Goal: Information Seeking & Learning: Learn about a topic

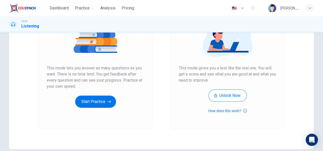
scroll to position [71, 0]
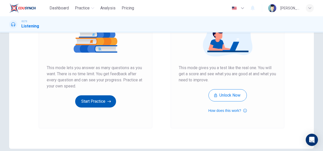
click at [102, 99] on button "Start Practice" at bounding box center [95, 101] width 41 height 12
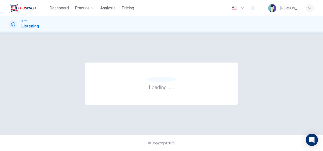
scroll to position [0, 0]
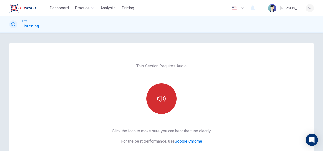
click at [166, 97] on button "button" at bounding box center [161, 98] width 30 height 30
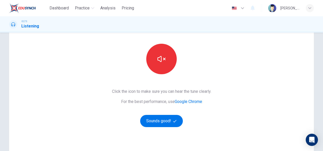
scroll to position [40, 0]
click at [173, 124] on button "Sounds good!" at bounding box center [161, 121] width 43 height 12
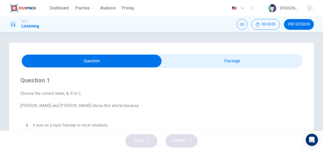
scroll to position [0, 0]
click at [215, 56] on input "checkbox" at bounding box center [91, 61] width 423 height 13
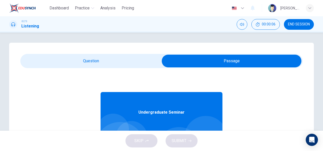
click at [164, 55] on input "checkbox" at bounding box center [231, 61] width 423 height 13
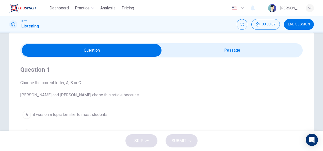
scroll to position [9, 0]
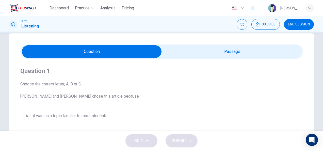
click at [167, 54] on input "checkbox" at bounding box center [91, 51] width 423 height 13
checkbox input "true"
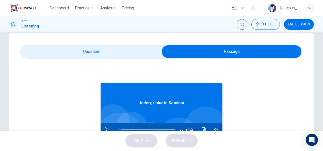
scroll to position [28, 0]
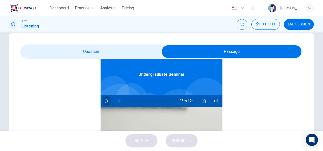
click at [102, 100] on button "button" at bounding box center [106, 101] width 8 height 12
type input "0"
type input "1"
click at [98, 54] on input "checkbox" at bounding box center [231, 51] width 423 height 13
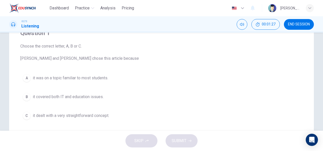
scroll to position [0, 0]
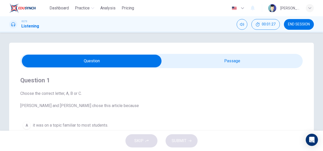
click at [193, 56] on input "checkbox" at bounding box center [91, 61] width 423 height 13
checkbox input "true"
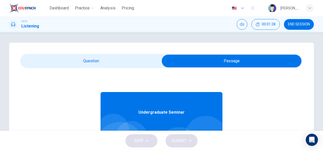
scroll to position [28, 0]
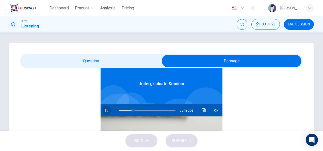
click at [105, 112] on icon "button" at bounding box center [107, 110] width 4 height 4
type input "25"
click at [115, 59] on input "checkbox" at bounding box center [231, 61] width 423 height 13
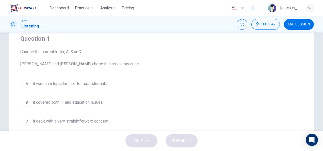
scroll to position [42, 0]
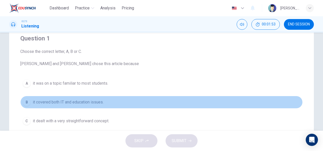
click at [73, 101] on span "it covered both IT and education issues." at bounding box center [68, 102] width 71 height 6
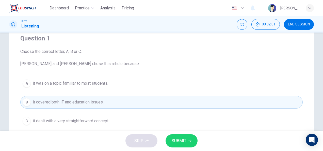
click at [178, 139] on span "SUBMIT" at bounding box center [178, 140] width 15 height 7
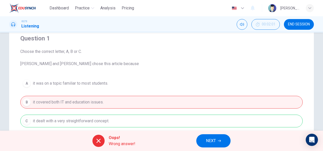
scroll to position [63, 0]
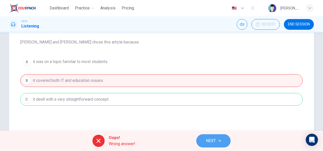
click at [215, 140] on span "NEXT" at bounding box center [211, 140] width 10 height 7
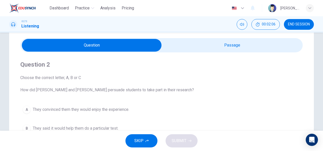
scroll to position [15, 0]
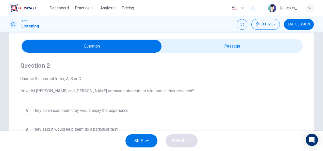
click at [196, 51] on input "checkbox" at bounding box center [91, 46] width 423 height 13
checkbox input "true"
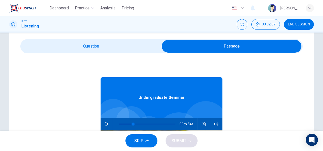
scroll to position [28, 0]
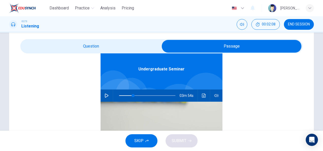
click at [103, 97] on button "button" at bounding box center [106, 95] width 8 height 12
type input "25"
click at [97, 48] on input "checkbox" at bounding box center [231, 46] width 423 height 13
checkbox input "false"
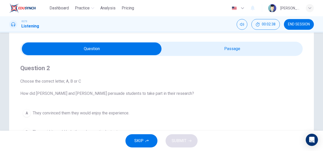
scroll to position [0, 0]
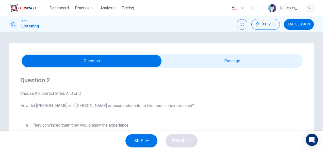
type input "35"
click at [187, 63] on input "checkbox" at bounding box center [91, 61] width 423 height 13
checkbox input "true"
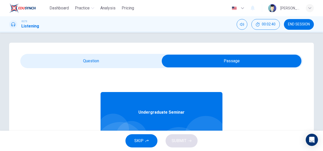
scroll to position [28, 0]
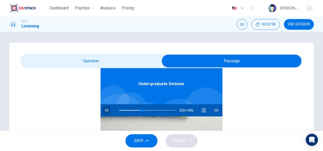
click at [106, 107] on button "button" at bounding box center [106, 110] width 8 height 12
type input "41"
click at [102, 64] on input "checkbox" at bounding box center [231, 61] width 423 height 13
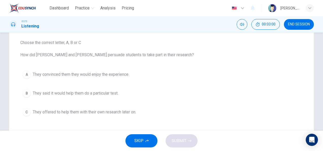
scroll to position [52, 0]
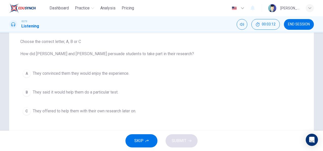
click at [101, 112] on span "They offered to help them with their own research later on." at bounding box center [84, 111] width 103 height 6
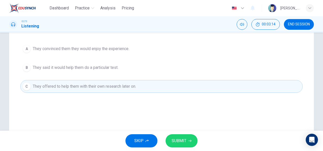
scroll to position [77, 0]
click at [180, 141] on span "SUBMIT" at bounding box center [178, 140] width 15 height 7
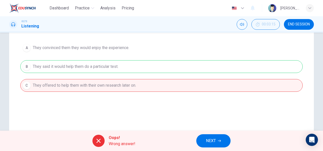
click at [214, 137] on button "NEXT" at bounding box center [213, 140] width 34 height 13
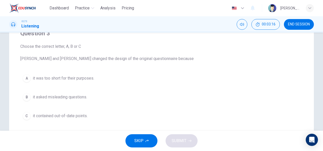
scroll to position [2, 0]
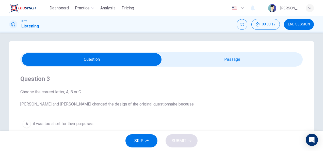
click at [185, 58] on input "checkbox" at bounding box center [91, 59] width 423 height 13
checkbox input "true"
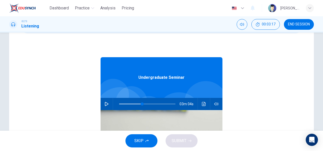
scroll to position [38, 0]
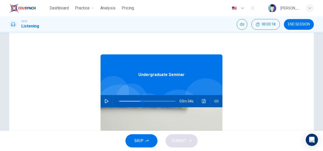
click at [105, 101] on icon "button" at bounding box center [107, 101] width 4 height 4
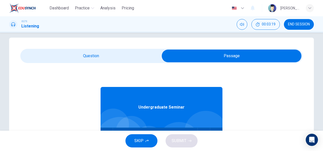
type input "41"
click at [97, 50] on input "checkbox" at bounding box center [231, 55] width 423 height 13
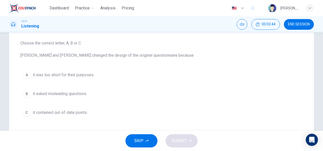
scroll to position [16, 0]
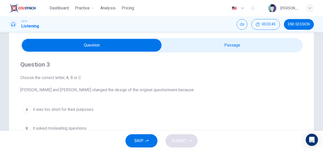
click at [187, 49] on input "checkbox" at bounding box center [91, 45] width 423 height 13
checkbox input "true"
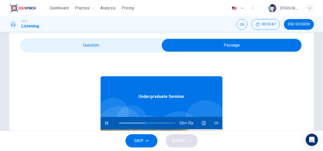
click at [105, 122] on icon "button" at bounding box center [107, 123] width 4 height 4
type input "50"
click at [106, 41] on input "checkbox" at bounding box center [231, 45] width 423 height 13
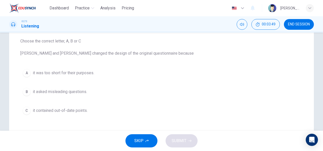
scroll to position [52, 0]
click at [88, 70] on button "A it was too short for their purposes." at bounding box center [161, 72] width 282 height 13
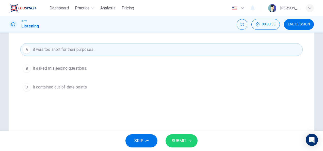
scroll to position [76, 0]
click at [184, 142] on span "SUBMIT" at bounding box center [178, 140] width 15 height 7
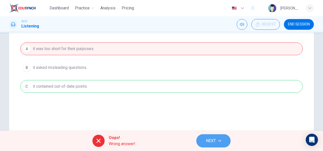
click at [212, 139] on span "NEXT" at bounding box center [211, 140] width 10 height 7
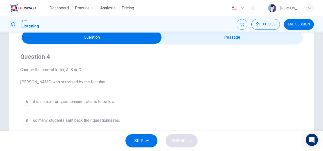
scroll to position [20, 0]
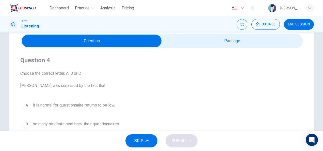
click at [183, 48] on div "Question 4 Choose the correct letter, A, B or [PERSON_NAME] was surprised by th…" at bounding box center [161, 102] width 282 height 109
click at [173, 46] on input "checkbox" at bounding box center [91, 41] width 423 height 13
checkbox input "true"
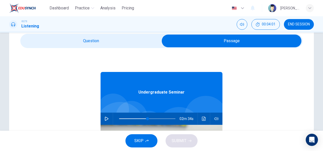
click at [105, 118] on icon "button" at bounding box center [107, 118] width 4 height 4
type input "50"
click at [115, 38] on input "checkbox" at bounding box center [231, 41] width 423 height 13
checkbox input "false"
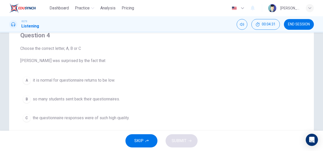
scroll to position [0, 0]
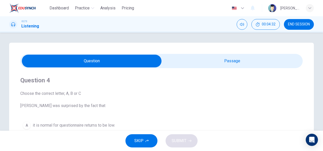
click at [199, 53] on div "Question 4 Choose the correct letter, A, B or [PERSON_NAME] was surprised by th…" at bounding box center [161, 145] width 304 height 204
click at [182, 71] on div "Question 4 Choose the correct letter, A, B or [PERSON_NAME] was surprised by th…" at bounding box center [161, 122] width 282 height 109
type input "60"
click at [179, 65] on input "checkbox" at bounding box center [91, 61] width 423 height 13
checkbox input "true"
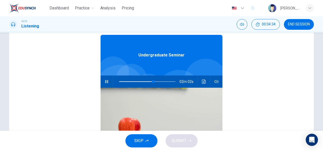
scroll to position [57, 0]
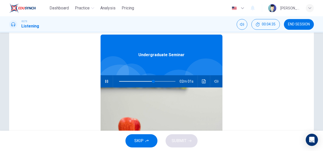
click at [105, 83] on icon "button" at bounding box center [107, 81] width 4 height 4
type input "61"
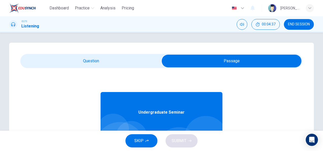
click at [84, 57] on input "checkbox" at bounding box center [231, 61] width 423 height 13
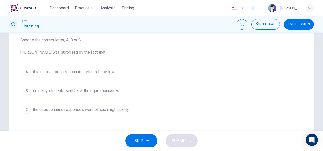
scroll to position [54, 0]
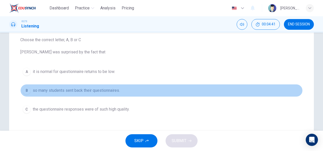
click at [88, 90] on span "so many students sent back their questionnaires." at bounding box center [76, 90] width 87 height 6
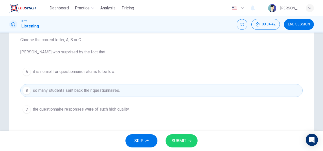
click at [177, 134] on button "SUBMIT" at bounding box center [181, 140] width 32 height 13
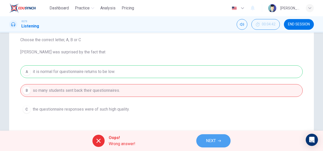
click at [204, 140] on button "NEXT" at bounding box center [213, 140] width 34 height 13
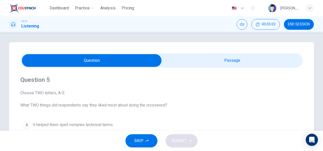
scroll to position [0, 0]
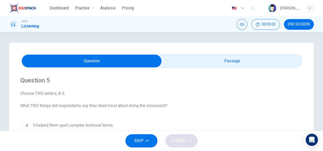
click at [186, 55] on input "checkbox" at bounding box center [91, 61] width 423 height 13
checkbox input "true"
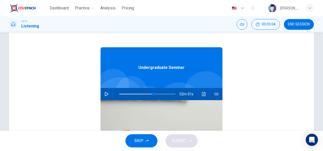
scroll to position [45, 0]
click at [105, 94] on icon "button" at bounding box center [107, 94] width 4 height 4
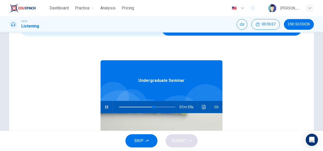
scroll to position [16, 0]
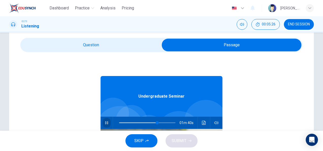
click at [104, 119] on button "button" at bounding box center [106, 122] width 8 height 12
click at [105, 121] on icon "button" at bounding box center [107, 122] width 4 height 4
type input "68"
click at [78, 44] on input "checkbox" at bounding box center [231, 45] width 423 height 13
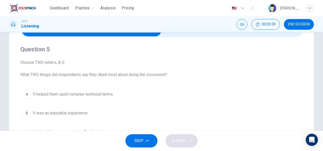
scroll to position [12, 0]
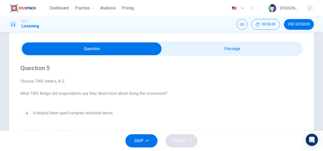
click at [168, 54] on input "checkbox" at bounding box center [91, 48] width 423 height 13
checkbox input "true"
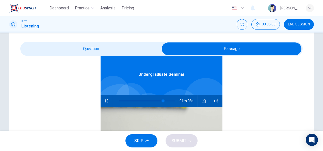
scroll to position [26, 0]
click at [105, 100] on icon "button" at bounding box center [107, 100] width 4 height 4
type input "78"
click at [121, 46] on input "checkbox" at bounding box center [231, 48] width 423 height 13
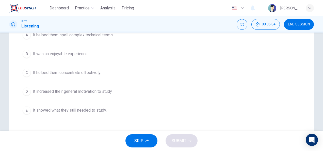
scroll to position [90, 0]
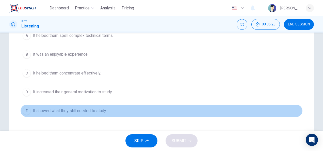
click at [76, 110] on span "It showed what they still needed to study." at bounding box center [70, 111] width 74 height 6
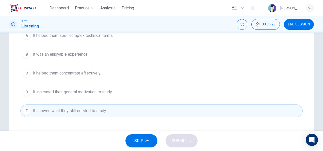
scroll to position [75, 0]
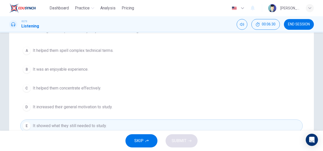
click at [76, 47] on button "A It helped them spell complex technical terms." at bounding box center [161, 50] width 282 height 13
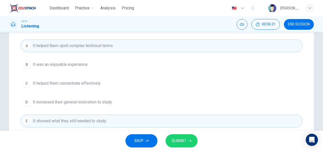
scroll to position [80, 0]
click at [174, 139] on span "SUBMIT" at bounding box center [178, 140] width 15 height 7
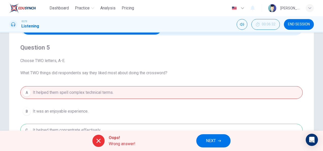
scroll to position [0, 0]
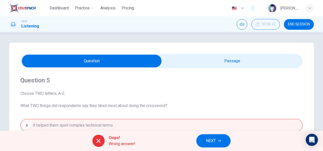
click at [186, 62] on input "checkbox" at bounding box center [91, 61] width 423 height 13
checkbox input "true"
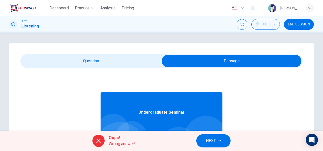
scroll to position [28, 0]
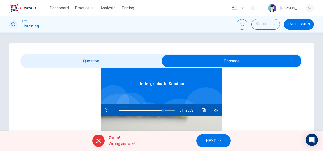
click at [105, 109] on icon "button" at bounding box center [107, 110] width 4 height 4
type input "78"
click at [93, 66] on input "checkbox" at bounding box center [231, 61] width 423 height 13
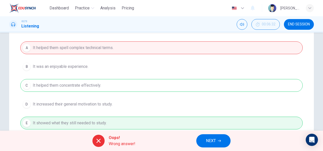
scroll to position [78, 0]
click at [204, 144] on button "NEXT" at bounding box center [213, 140] width 34 height 13
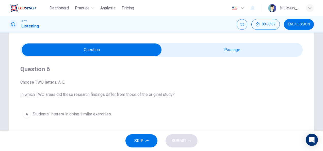
scroll to position [12, 0]
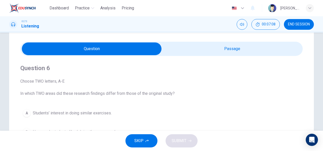
click at [175, 54] on input "checkbox" at bounding box center [91, 48] width 423 height 13
checkbox input "true"
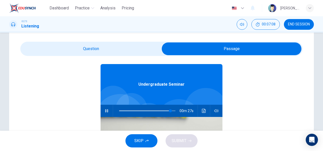
scroll to position [16, 0]
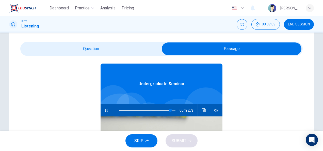
click at [105, 109] on icon "button" at bounding box center [107, 110] width 4 height 4
type input "91"
click at [108, 46] on input "checkbox" at bounding box center [231, 48] width 423 height 13
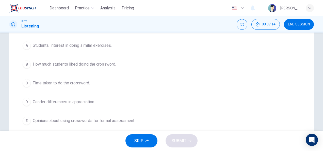
scroll to position [80, 0]
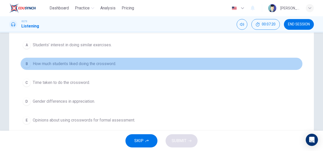
click at [47, 62] on span "How much students liked doing the crossword." at bounding box center [74, 64] width 83 height 6
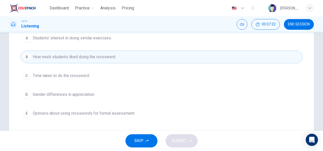
scroll to position [87, 0]
click at [90, 92] on span "Gender differences in appreciation." at bounding box center [64, 95] width 62 height 6
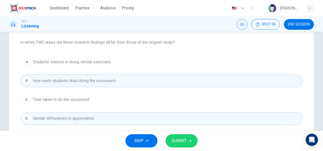
scroll to position [63, 0]
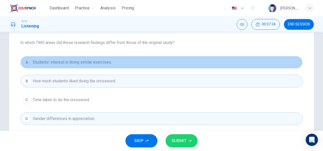
click at [99, 62] on span "Students’ interest in doing similar exercises." at bounding box center [72, 62] width 79 height 6
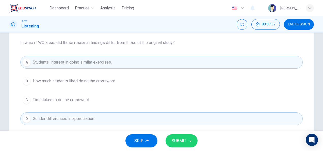
click at [179, 136] on button "SUBMIT" at bounding box center [181, 140] width 32 height 13
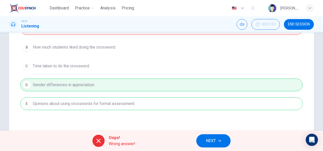
scroll to position [97, 0]
click at [211, 141] on span "NEXT" at bounding box center [211, 140] width 10 height 7
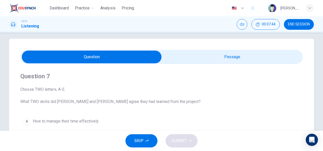
scroll to position [4, 0]
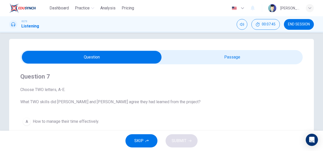
click at [195, 58] on input "checkbox" at bounding box center [91, 57] width 423 height 13
checkbox input "true"
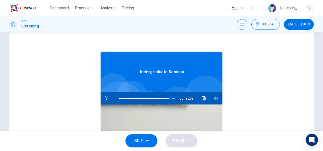
scroll to position [41, 0]
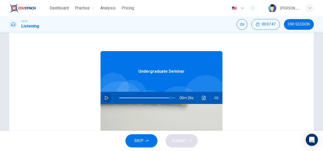
click at [105, 96] on icon "button" at bounding box center [107, 98] width 4 height 4
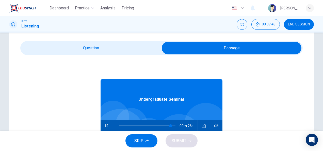
scroll to position [12, 0]
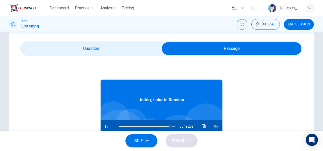
type input "92"
click at [98, 51] on input "checkbox" at bounding box center [231, 48] width 423 height 13
checkbox input "false"
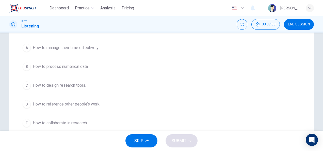
scroll to position [78, 0]
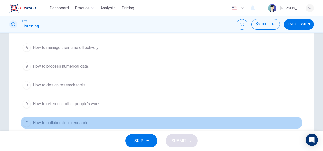
click at [86, 122] on span "How to collaborate in research" at bounding box center [60, 122] width 54 height 6
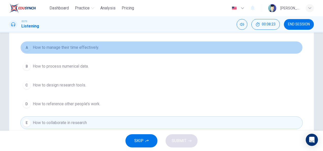
click at [74, 52] on button "A How to manage their time effectively." at bounding box center [161, 47] width 282 height 13
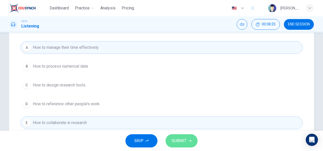
click at [176, 140] on span "SUBMIT" at bounding box center [178, 140] width 15 height 7
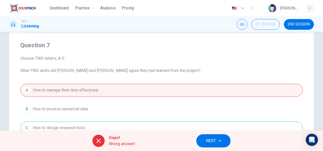
scroll to position [35, 0]
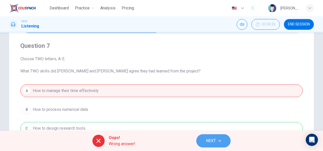
click at [215, 140] on span "NEXT" at bounding box center [211, 140] width 10 height 7
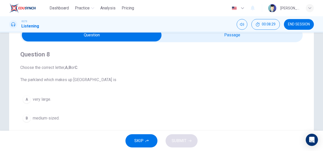
scroll to position [26, 0]
click at [180, 40] on input "checkbox" at bounding box center [91, 35] width 423 height 13
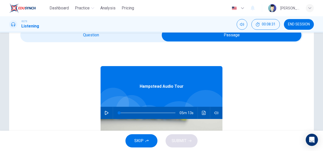
click at [134, 39] on input "checkbox" at bounding box center [231, 35] width 423 height 13
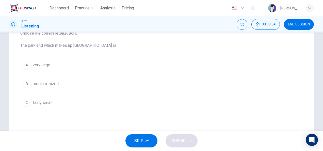
scroll to position [57, 0]
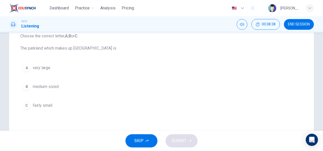
click at [45, 106] on span "fairly small." at bounding box center [43, 105] width 20 height 6
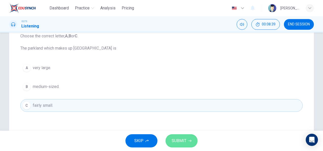
click at [177, 137] on span "SUBMIT" at bounding box center [178, 140] width 15 height 7
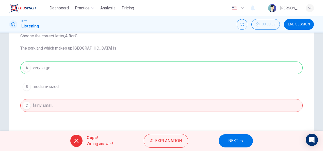
click at [231, 142] on span "NEXT" at bounding box center [233, 140] width 10 height 7
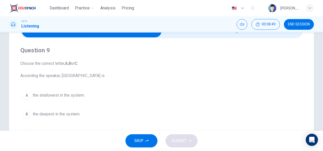
scroll to position [31, 0]
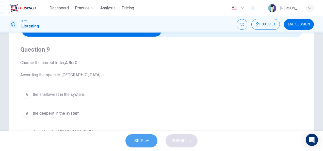
click at [144, 137] on button "SKIP" at bounding box center [141, 140] width 32 height 13
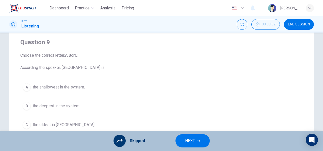
scroll to position [38, 0]
click at [184, 138] on button "NEXT" at bounding box center [192, 140] width 34 height 13
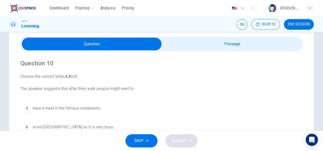
scroll to position [7, 0]
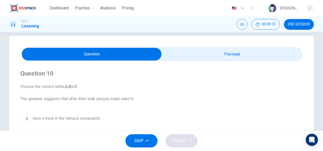
click at [172, 61] on span at bounding box center [161, 54] width 282 height 14
click at [169, 57] on input "checkbox" at bounding box center [91, 54] width 423 height 13
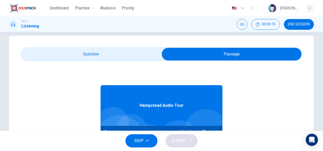
click at [124, 56] on input "checkbox" at bounding box center [231, 54] width 423 height 13
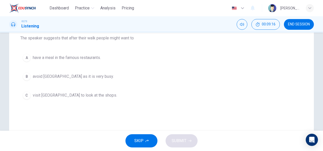
scroll to position [68, 0]
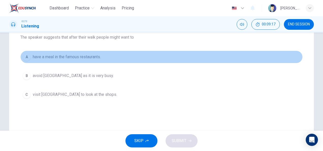
click at [24, 62] on button "A have a meal in the famous restaurants." at bounding box center [161, 56] width 282 height 13
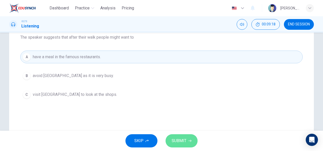
click at [177, 138] on span "SUBMIT" at bounding box center [178, 140] width 15 height 7
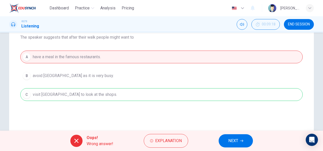
click at [240, 144] on button "NEXT" at bounding box center [235, 140] width 34 height 13
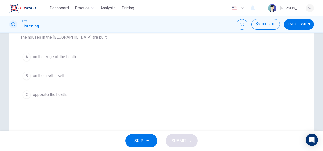
scroll to position [0, 0]
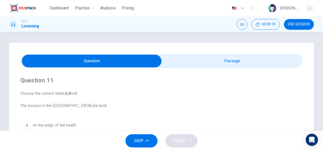
click at [184, 65] on input "checkbox" at bounding box center [91, 61] width 423 height 13
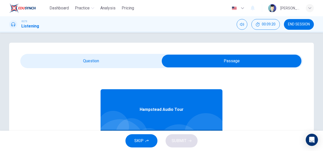
scroll to position [3, 0]
click at [129, 61] on input "checkbox" at bounding box center [231, 61] width 423 height 13
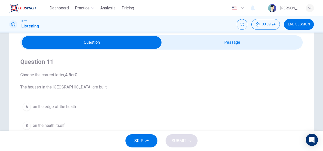
scroll to position [12, 0]
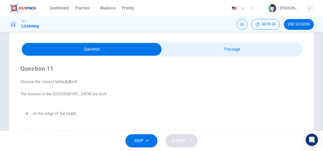
click at [176, 48] on input "checkbox" at bounding box center [91, 49] width 423 height 13
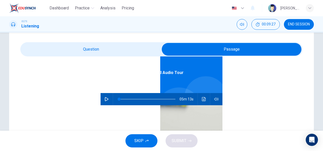
scroll to position [28, 0]
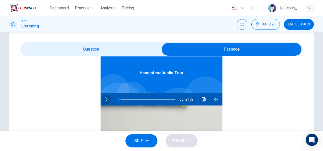
click at [105, 99] on icon "button" at bounding box center [107, 99] width 4 height 4
click at [68, 55] on input "checkbox" at bounding box center [231, 49] width 423 height 13
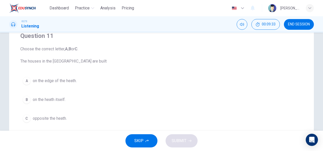
scroll to position [45, 0]
click at [56, 97] on span "on the heath itself." at bounding box center [49, 99] width 33 height 6
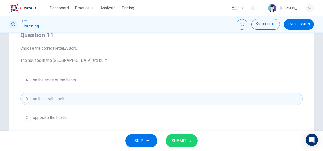
click at [179, 141] on span "SUBMIT" at bounding box center [178, 140] width 15 height 7
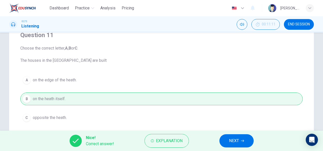
click at [243, 146] on button "NEXT" at bounding box center [236, 140] width 34 height 13
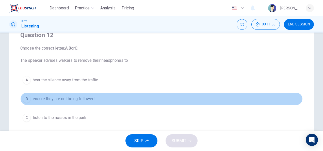
click at [90, 98] on span "ensure they are not being followed." at bounding box center [64, 99] width 62 height 6
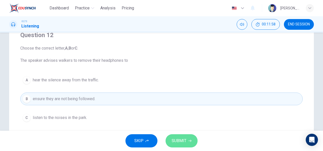
click at [186, 140] on button "SUBMIT" at bounding box center [181, 140] width 32 height 13
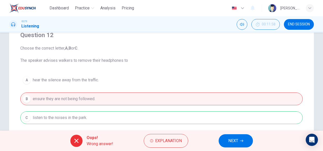
click at [221, 141] on button "NEXT" at bounding box center [235, 140] width 34 height 13
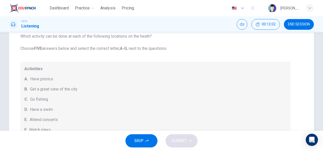
scroll to position [52, 0]
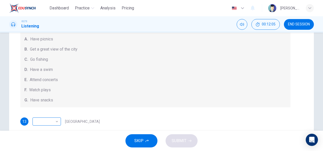
click at [58, 120] on body "Dashboard Practice Analysis Pricing English en ​ [PERSON_NAME] IELTS Listening …" at bounding box center [161, 75] width 323 height 151
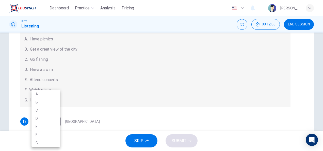
click at [88, 114] on div at bounding box center [161, 75] width 323 height 151
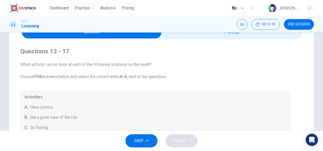
scroll to position [23, 0]
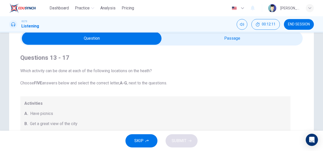
click at [203, 40] on input "checkbox" at bounding box center [91, 38] width 423 height 13
checkbox input "true"
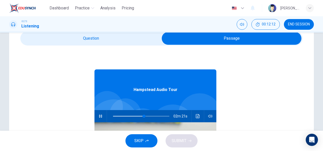
click at [99, 114] on icon "button" at bounding box center [100, 116] width 4 height 4
type input "55"
click at [104, 39] on input "checkbox" at bounding box center [231, 38] width 423 height 13
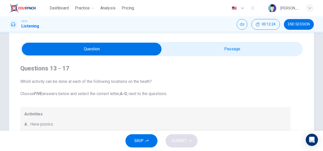
scroll to position [12, 0]
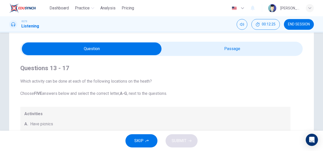
click at [180, 53] on input "checkbox" at bounding box center [91, 48] width 423 height 13
checkbox input "true"
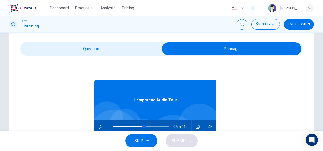
click at [97, 124] on button "button" at bounding box center [100, 126] width 8 height 12
type input "55"
click at [84, 50] on input "checkbox" at bounding box center [231, 48] width 423 height 13
checkbox input "false"
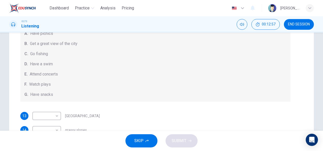
scroll to position [29, 0]
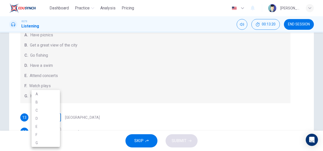
click at [56, 115] on body "Dashboard Practice Analysis Pricing English en ​ [PERSON_NAME] IELTS Listening …" at bounding box center [161, 75] width 323 height 151
click at [75, 99] on div at bounding box center [161, 75] width 323 height 151
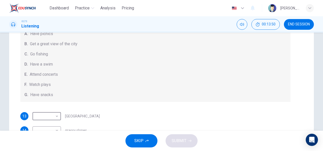
scroll to position [30, 0]
click at [55, 115] on body "Dashboard Practice Analysis Pricing English en ​ [PERSON_NAME] IELTS Listening …" at bounding box center [161, 75] width 323 height 151
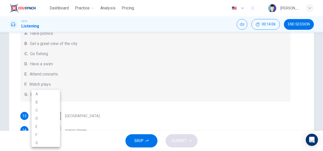
click at [47, 92] on li "A" at bounding box center [45, 94] width 28 height 8
type input "A"
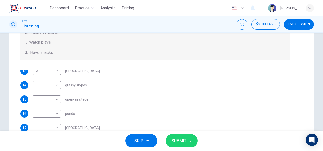
scroll to position [92, 0]
click at [55, 112] on body "Dashboard Practice Analysis Pricing English en ​ [PERSON_NAME] IELTS Listening …" at bounding box center [161, 75] width 323 height 151
click at [80, 101] on div at bounding box center [161, 75] width 323 height 151
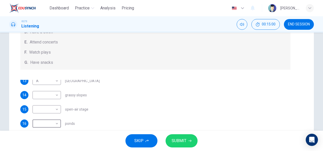
scroll to position [43, 0]
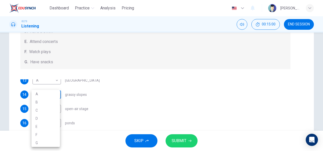
click at [54, 97] on body "Dashboard Practice Analysis Pricing English en ​ [PERSON_NAME] IELTS Listening …" at bounding box center [161, 75] width 323 height 151
click at [42, 127] on li "E" at bounding box center [45, 126] width 28 height 8
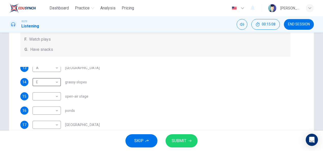
scroll to position [95, 0]
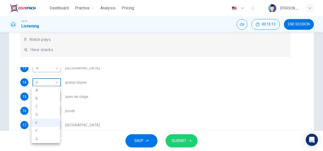
click at [57, 83] on body "Dashboard Practice Analysis Pricing English en ​ [PERSON_NAME] IELTS Listening …" at bounding box center [161, 75] width 323 height 151
click at [40, 89] on li "A" at bounding box center [45, 90] width 28 height 8
type input "A"
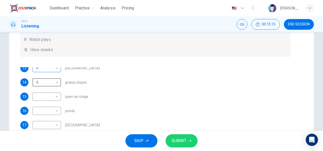
scroll to position [0, 0]
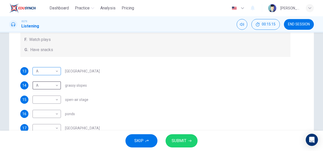
click at [58, 71] on body "Dashboard Practice Analysis Pricing English en ​ [PERSON_NAME] IELTS Listening …" at bounding box center [161, 75] width 323 height 151
click at [71, 51] on div at bounding box center [161, 75] width 323 height 151
click at [58, 70] on div "A A ​" at bounding box center [46, 71] width 28 height 8
click at [54, 72] on body "Dashboard Practice Analysis Pricing English en ​ [PERSON_NAME] IELTS Listening …" at bounding box center [161, 75] width 323 height 151
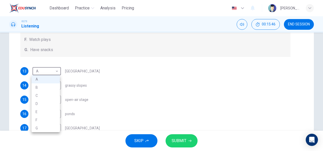
click at [39, 88] on li "B" at bounding box center [45, 87] width 28 height 8
type input "B"
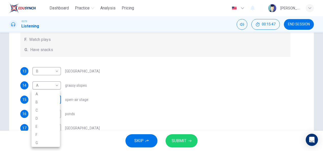
click at [55, 99] on body "Dashboard Practice Analysis Pricing English en ​ [PERSON_NAME] IELTS Listening …" at bounding box center [161, 75] width 323 height 151
click at [89, 62] on div at bounding box center [161, 75] width 323 height 151
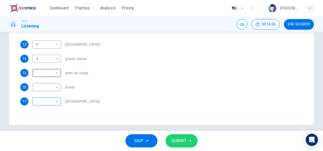
scroll to position [3, 0]
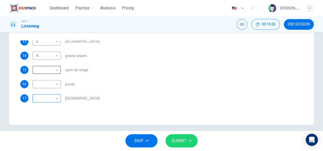
click at [57, 99] on body "Dashboard Practice Analysis Pricing English en ​ [PERSON_NAME] IELTS Listening …" at bounding box center [161, 75] width 323 height 151
click at [87, 76] on div at bounding box center [161, 75] width 323 height 151
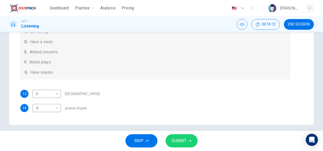
scroll to position [52, 0]
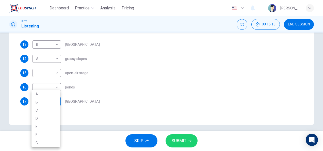
click at [57, 101] on body "Dashboard Practice Analysis Pricing English en ​ [PERSON_NAME] IELTS Listening …" at bounding box center [161, 75] width 323 height 151
click at [44, 134] on li "F" at bounding box center [45, 134] width 28 height 8
type input "F"
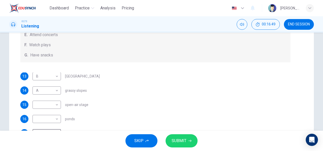
scroll to position [100, 0]
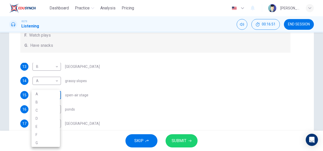
click at [57, 96] on body "Dashboard Practice Analysis Pricing English en ​ [PERSON_NAME] IELTS Listening …" at bounding box center [161, 75] width 323 height 151
click at [40, 116] on li "D" at bounding box center [45, 118] width 28 height 8
type input "D"
click at [54, 110] on body "Dashboard Practice Analysis Pricing English en ​ [PERSON_NAME] IELTS Listening …" at bounding box center [161, 75] width 323 height 151
click at [44, 127] on li "E" at bounding box center [45, 126] width 28 height 8
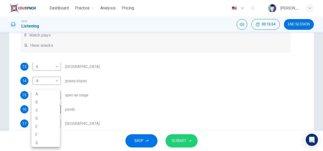
type input "E"
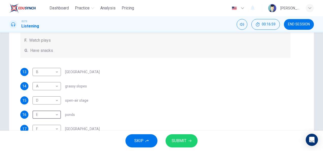
scroll to position [52, 0]
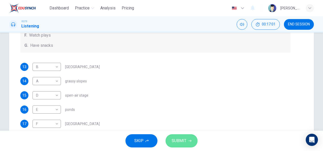
click at [173, 136] on button "SUBMIT" at bounding box center [181, 140] width 32 height 13
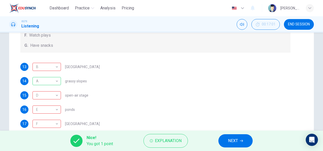
click at [239, 138] on button "NEXT" at bounding box center [235, 140] width 34 height 13
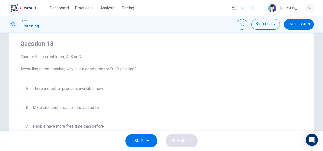
scroll to position [0, 0]
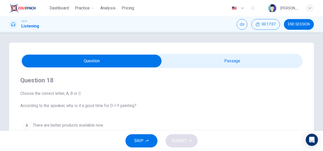
click at [185, 67] on input "checkbox" at bounding box center [91, 61] width 423 height 13
checkbox input "true"
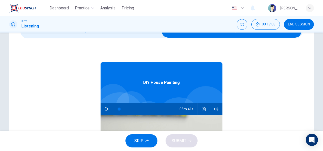
scroll to position [30, 0]
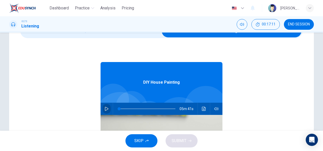
click at [105, 109] on icon "button" at bounding box center [107, 109] width 4 height 4
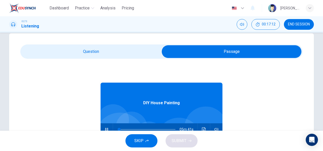
scroll to position [11, 0]
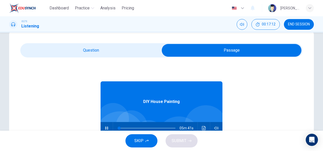
type input "0"
click at [76, 55] on input "checkbox" at bounding box center [231, 50] width 423 height 13
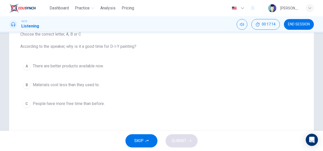
scroll to position [59, 0]
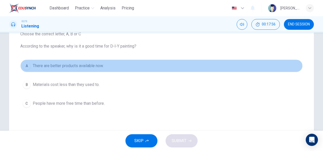
click at [96, 69] on button "A There are better products available now." at bounding box center [161, 65] width 282 height 13
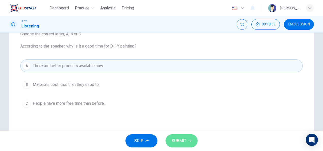
click at [172, 137] on button "SUBMIT" at bounding box center [181, 140] width 32 height 13
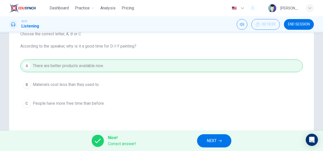
click at [221, 144] on button "NEXT" at bounding box center [214, 140] width 34 height 13
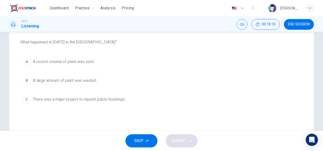
scroll to position [64, 0]
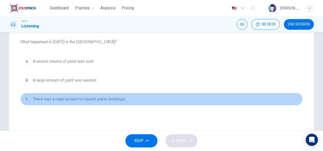
click at [89, 104] on button "C There was a major project to repaint public buildings." at bounding box center [161, 99] width 282 height 13
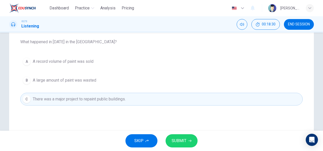
click at [183, 135] on button "SUBMIT" at bounding box center [181, 140] width 32 height 13
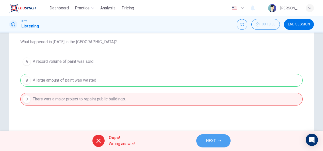
click at [208, 135] on button "NEXT" at bounding box center [213, 140] width 34 height 13
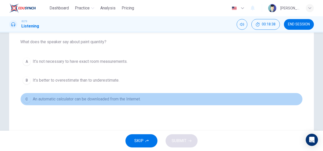
click at [101, 97] on span "An automatic calculator can be downloaded from the Internet." at bounding box center [87, 99] width 108 height 6
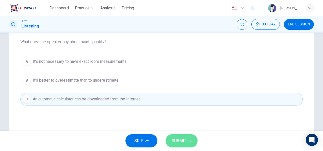
click at [180, 139] on span "SUBMIT" at bounding box center [178, 140] width 15 height 7
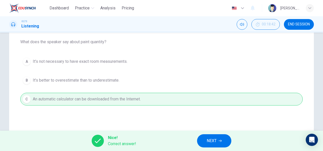
click at [210, 136] on button "NEXT" at bounding box center [214, 140] width 34 height 13
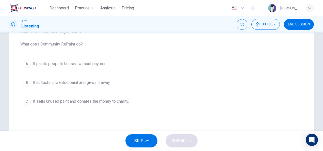
scroll to position [61, 0]
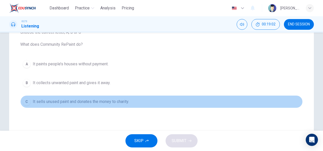
click at [55, 104] on button "C It sells unused paint and donates the money to charity." at bounding box center [161, 101] width 282 height 13
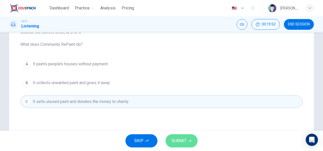
click at [191, 138] on button "SUBMIT" at bounding box center [181, 140] width 32 height 13
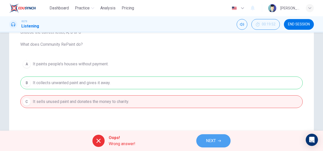
click at [204, 136] on button "NEXT" at bounding box center [213, 140] width 34 height 13
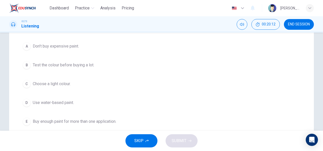
scroll to position [84, 0]
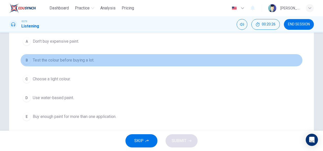
click at [101, 60] on button "B Test the colour before buying a lot." at bounding box center [161, 60] width 282 height 13
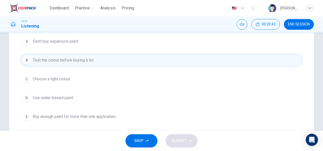
click at [65, 82] on button "C Choose a light colour." at bounding box center [161, 79] width 282 height 13
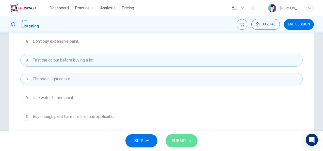
click at [185, 136] on button "SUBMIT" at bounding box center [181, 140] width 32 height 13
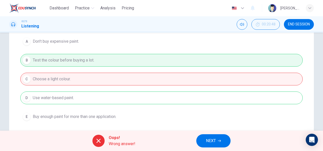
click at [206, 136] on button "NEXT" at bounding box center [213, 140] width 34 height 13
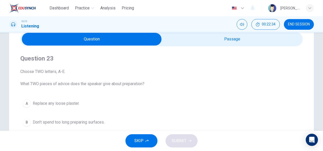
scroll to position [22, 0]
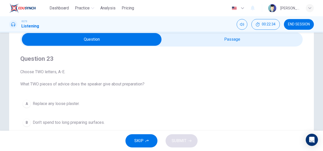
click at [190, 35] on input "checkbox" at bounding box center [91, 39] width 423 height 13
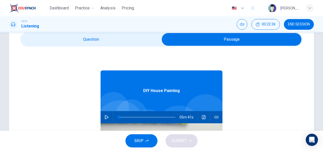
click at [127, 50] on div "DIY House Painting 05m 41s" at bounding box center [161, 144] width 122 height 196
click at [133, 40] on input "checkbox" at bounding box center [231, 39] width 423 height 13
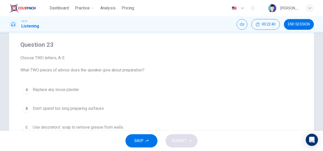
scroll to position [17, 0]
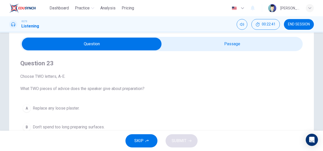
click at [183, 44] on input "checkbox" at bounding box center [91, 44] width 423 height 13
checkbox input "true"
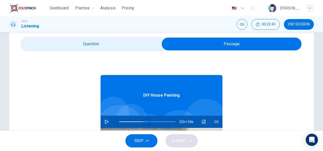
click at [144, 121] on span at bounding box center [147, 121] width 56 height 7
click at [102, 124] on button "button" at bounding box center [106, 121] width 8 height 12
type input "49"
click at [95, 49] on input "checkbox" at bounding box center [231, 44] width 423 height 13
checkbox input "false"
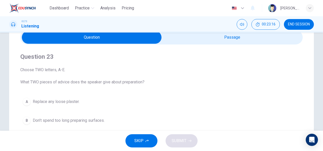
scroll to position [0, 0]
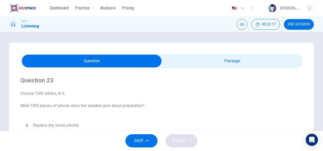
click at [188, 54] on span at bounding box center [161, 61] width 282 height 14
type input "59"
click at [191, 57] on input "checkbox" at bounding box center [91, 61] width 423 height 13
checkbox input "true"
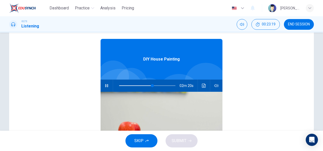
scroll to position [60, 0]
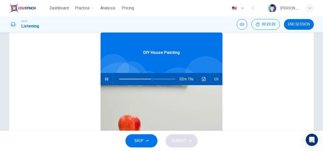
click at [106, 73] on button "button" at bounding box center [106, 79] width 8 height 12
click at [130, 78] on span at bounding box center [147, 78] width 56 height 7
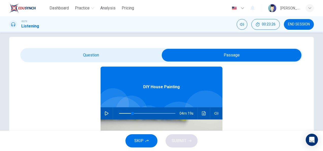
scroll to position [20, 0]
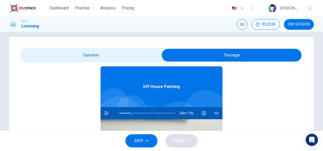
click at [102, 110] on button "button" at bounding box center [106, 113] width 8 height 12
type input "24"
click at [91, 53] on input "checkbox" at bounding box center [231, 55] width 423 height 13
checkbox input "false"
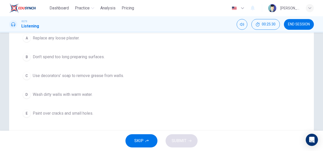
scroll to position [87, 0]
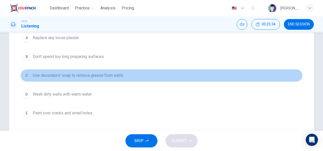
click at [110, 77] on span "Use decorators’ soap to remove grease from walls." at bounding box center [78, 75] width 91 height 6
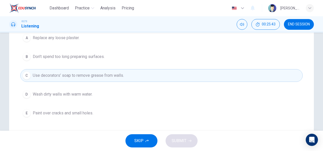
click at [72, 111] on span "Paint over cracks and small holes." at bounding box center [63, 113] width 60 height 6
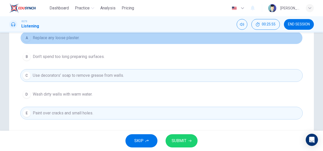
click at [45, 37] on span "Replace any loose plaster." at bounding box center [56, 38] width 47 height 6
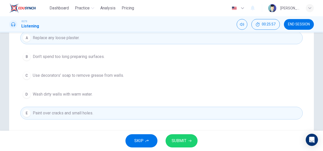
click at [94, 72] on button "C Use decorators’ soap to remove grease from walls." at bounding box center [161, 75] width 282 height 13
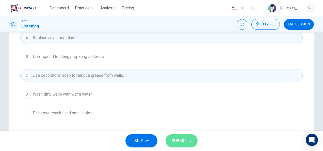
click at [188, 140] on icon "button" at bounding box center [189, 140] width 3 height 3
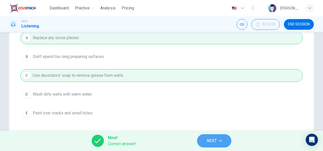
click at [221, 142] on button "NEXT" at bounding box center [214, 140] width 34 height 13
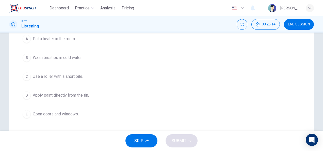
scroll to position [87, 0]
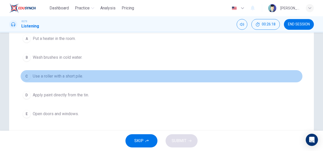
click at [69, 78] on span "Use a roller with a short pile." at bounding box center [58, 76] width 50 height 6
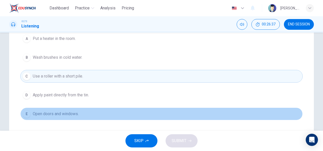
click at [70, 111] on span "Open doors and windows." at bounding box center [56, 114] width 46 height 6
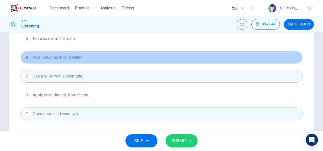
click at [73, 57] on span "Wash brushes in cold water." at bounding box center [57, 57] width 49 height 6
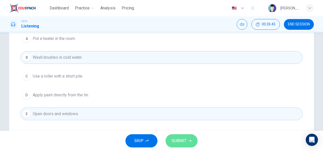
click at [180, 136] on button "SUBMIT" at bounding box center [181, 140] width 32 height 13
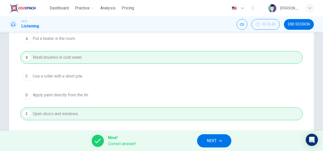
click at [223, 142] on button "NEXT" at bounding box center [214, 140] width 34 height 13
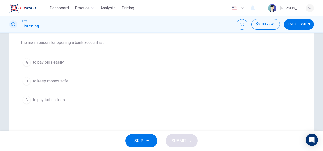
scroll to position [64, 0]
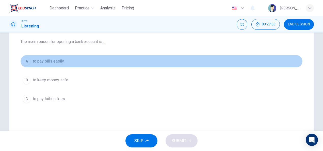
click at [65, 57] on button "A to pay bills easily." at bounding box center [161, 61] width 282 height 13
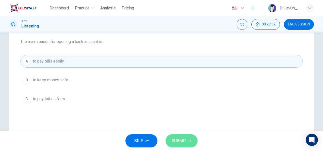
click at [183, 134] on button "SUBMIT" at bounding box center [181, 140] width 32 height 13
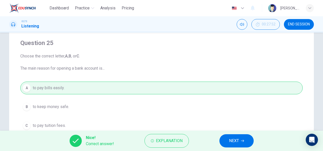
scroll to position [0, 0]
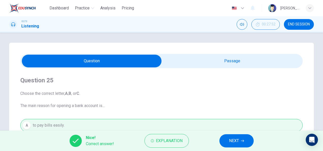
click at [180, 57] on input "checkbox" at bounding box center [91, 61] width 423 height 13
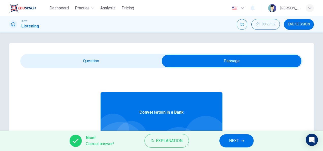
scroll to position [28, 0]
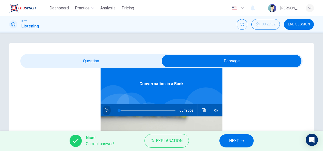
click at [102, 110] on button "button" at bounding box center [106, 110] width 8 height 12
click at [128, 63] on input "checkbox" at bounding box center [231, 61] width 423 height 13
checkbox input "false"
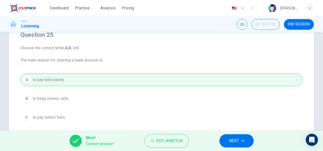
scroll to position [45, 0]
click at [242, 140] on icon "button" at bounding box center [242, 140] width 3 height 3
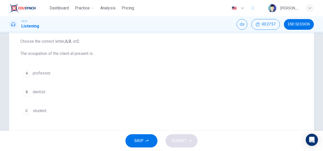
scroll to position [53, 0]
click at [49, 112] on button "C student." at bounding box center [161, 110] width 282 height 13
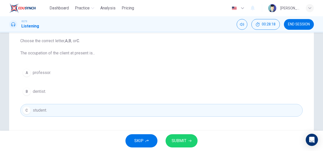
click at [191, 136] on button "SUBMIT" at bounding box center [181, 140] width 32 height 13
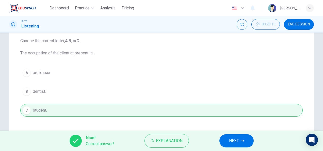
click at [235, 135] on button "NEXT" at bounding box center [236, 140] width 34 height 13
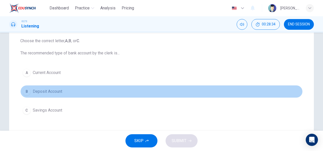
click at [59, 91] on span "Deposit Account" at bounding box center [47, 91] width 29 height 6
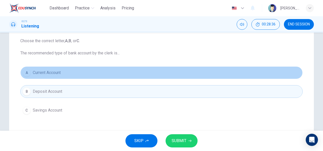
click at [50, 71] on span "Current Account" at bounding box center [47, 73] width 28 height 6
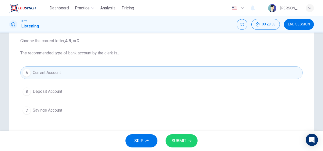
click at [65, 90] on button "B Deposit Account" at bounding box center [161, 91] width 282 height 13
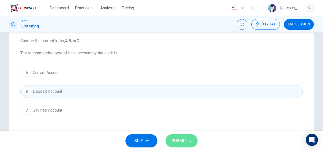
click at [178, 138] on span "SUBMIT" at bounding box center [178, 140] width 15 height 7
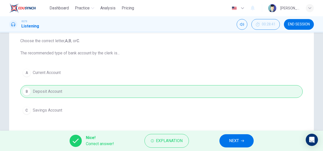
click at [223, 139] on button "NEXT" at bounding box center [236, 140] width 34 height 13
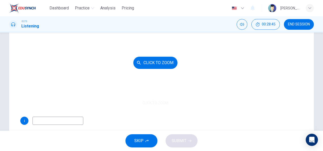
scroll to position [48, 0]
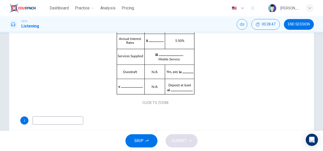
click at [75, 121] on input at bounding box center [57, 120] width 51 height 8
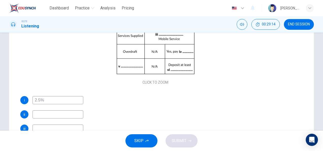
scroll to position [68, 0]
type input "2.5%"
click at [77, 113] on input at bounding box center [57, 114] width 51 height 8
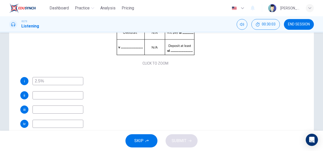
scroll to position [71, 0]
click at [60, 124] on input at bounding box center [57, 124] width 51 height 8
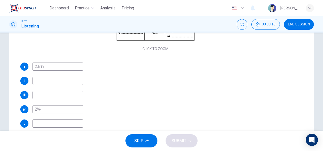
scroll to position [83, 0]
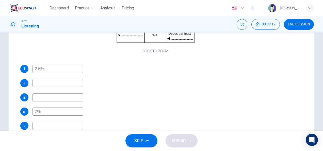
type input "2%"
click at [67, 125] on input at bounding box center [57, 126] width 51 height 8
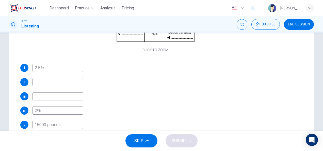
scroll to position [68, 0]
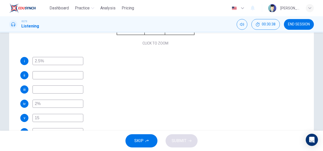
type input "1"
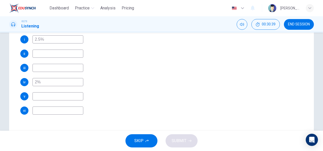
scroll to position [113, 0]
type input "master card"
click at [84, 111] on div "vi" at bounding box center [155, 110] width 270 height 8
click at [73, 110] on input at bounding box center [57, 110] width 51 height 8
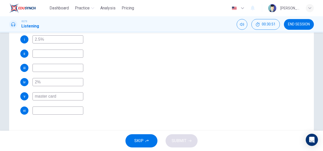
type input "1"
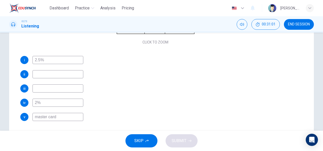
scroll to position [68, 0]
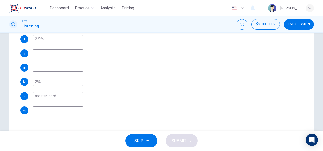
click at [48, 113] on input at bounding box center [57, 110] width 51 height 8
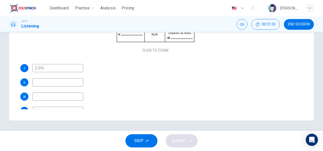
scroll to position [26, 0]
type input "1500 pounds"
click at [53, 99] on input at bounding box center [57, 97] width 51 height 8
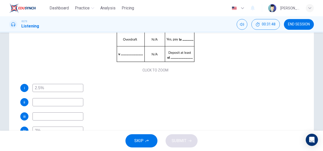
scroll to position [106, 0]
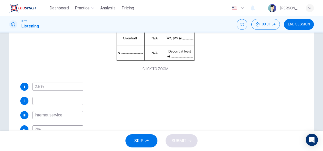
type input "internet service"
click at [42, 100] on input at bounding box center [57, 101] width 51 height 8
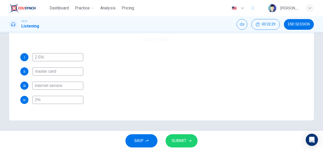
scroll to position [54, 0]
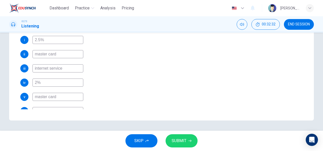
type input "master card"
click at [179, 136] on button "SUBMIT" at bounding box center [181, 140] width 32 height 13
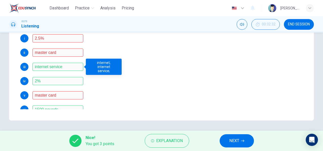
scroll to position [56, 0]
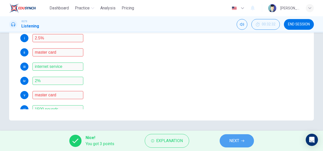
click at [237, 137] on span "NEXT" at bounding box center [234, 140] width 10 height 7
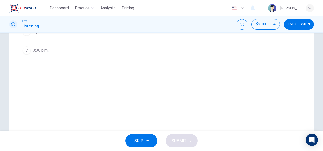
scroll to position [0, 0]
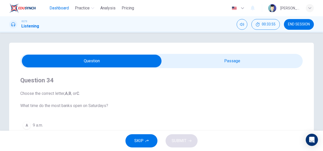
click at [60, 9] on span "Dashboard" at bounding box center [58, 8] width 19 height 6
